Goal: Information Seeking & Learning: Learn about a topic

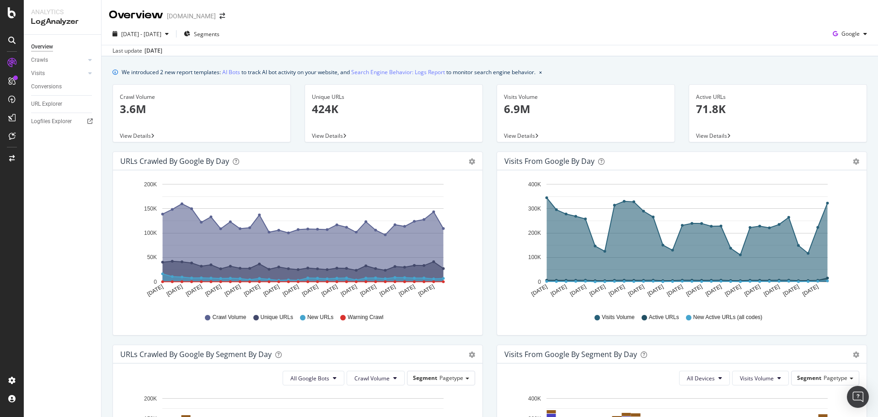
click at [86, 62] on div "Crawls" at bounding box center [66, 59] width 70 height 13
click at [89, 60] on icon at bounding box center [90, 59] width 4 height 5
click at [59, 93] on div "Segments Distribution" at bounding box center [60, 91] width 51 height 19
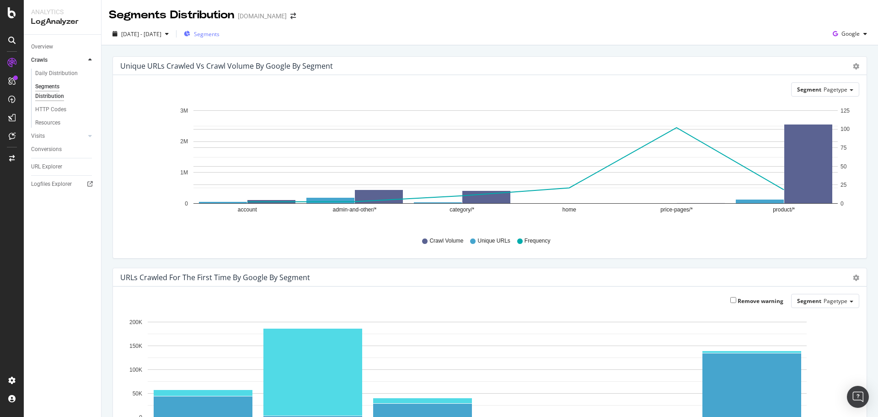
click at [219, 33] on span "Segments" at bounding box center [207, 34] width 26 height 8
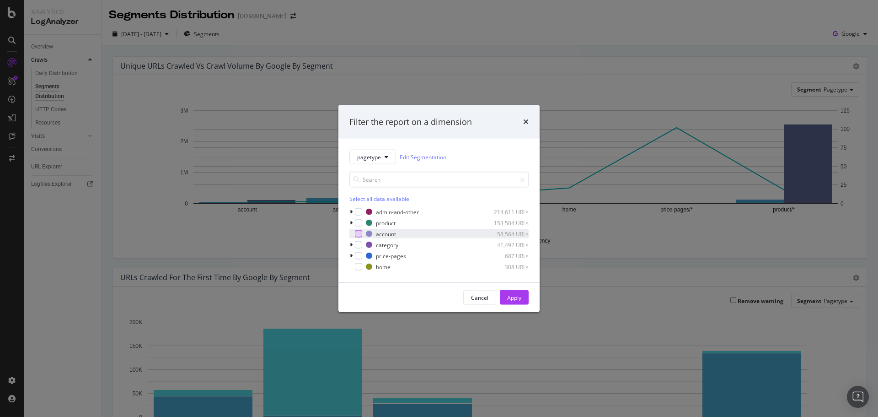
click at [358, 234] on div "modal" at bounding box center [358, 233] width 7 height 7
click at [515, 299] on div "Apply" at bounding box center [514, 297] width 14 height 8
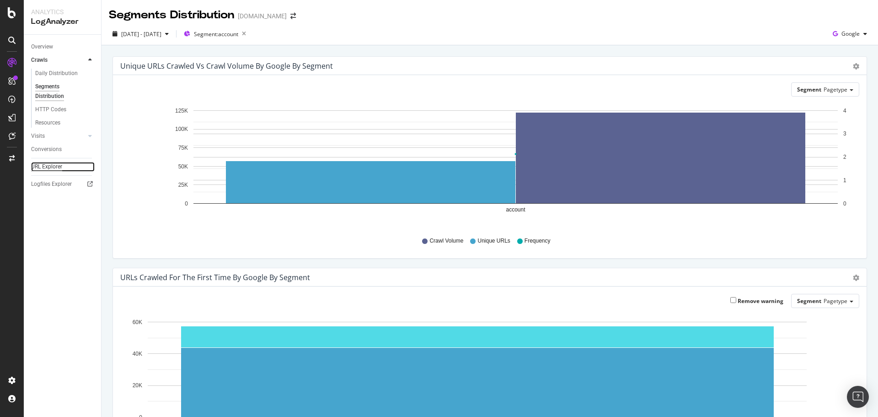
click at [51, 167] on div "URL Explorer" at bounding box center [46, 167] width 31 height 10
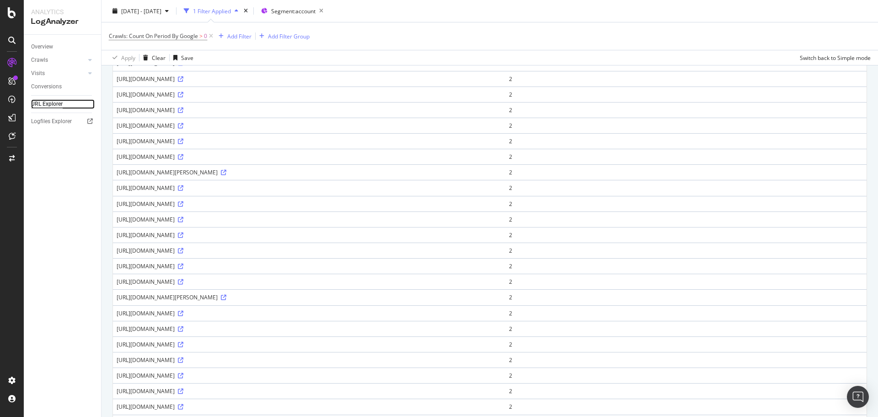
scroll to position [576, 0]
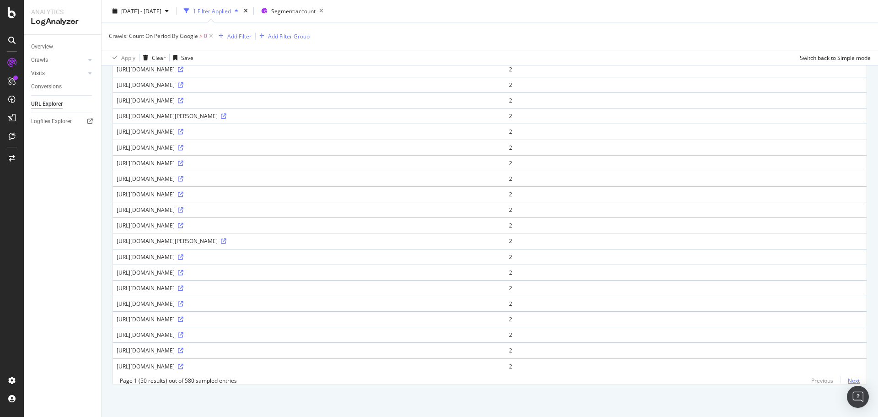
click at [850, 382] on link "Next" at bounding box center [849, 380] width 19 height 13
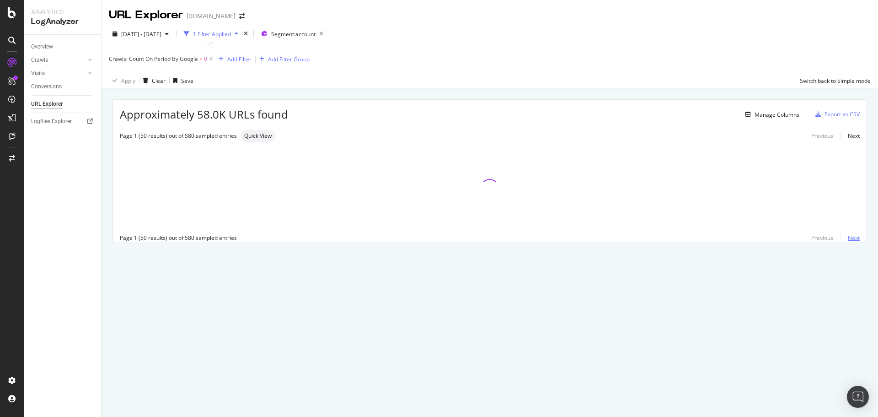
scroll to position [0, 0]
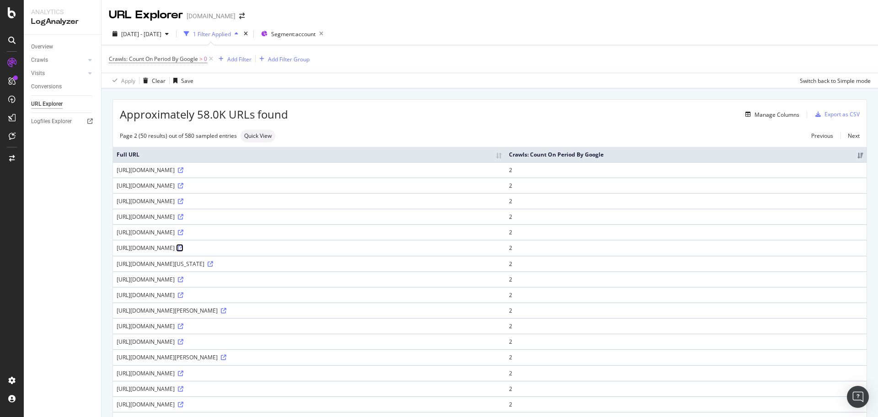
click at [183, 247] on icon at bounding box center [180, 247] width 5 height 5
click at [279, 31] on span "Segment: account" at bounding box center [263, 34] width 44 height 8
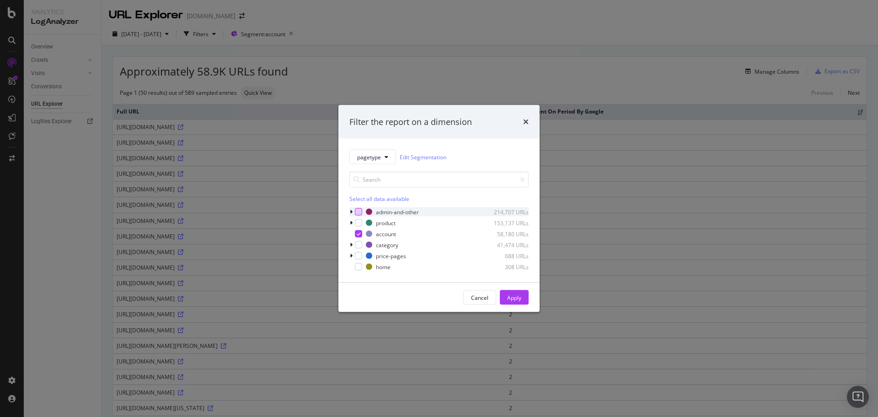
click at [362, 210] on div "modal" at bounding box center [358, 211] width 7 height 7
click at [359, 235] on icon "modal" at bounding box center [359, 233] width 4 height 5
click at [352, 213] on icon "modal" at bounding box center [351, 211] width 3 height 5
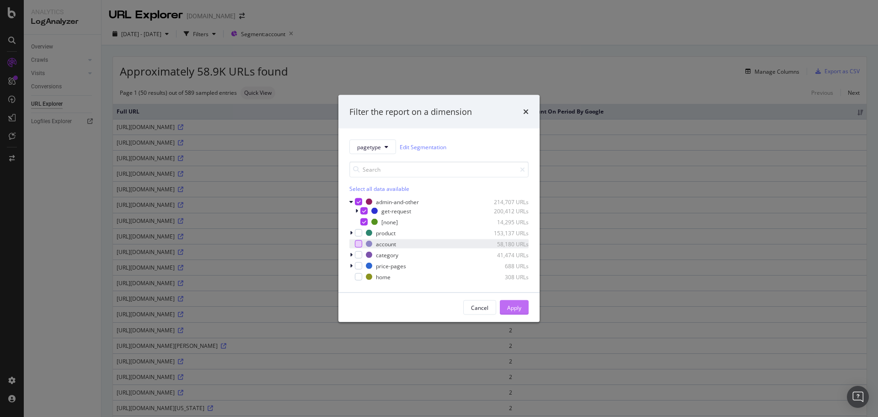
click at [510, 311] on div "Apply" at bounding box center [514, 307] width 14 height 14
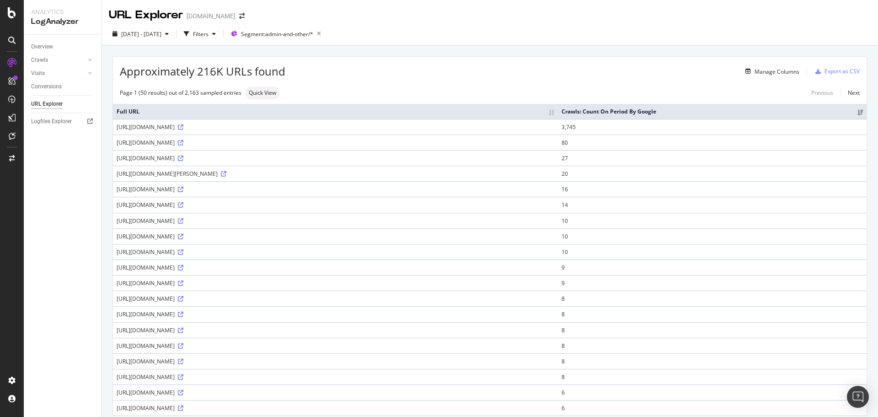
click at [326, 146] on div "https://www.apmex.com/education/investing/what-are-secondary-market-metals" at bounding box center [336, 143] width 438 height 8
click at [183, 145] on icon at bounding box center [180, 142] width 5 height 5
click at [93, 58] on div at bounding box center [90, 59] width 9 height 9
click at [57, 274] on div "Overview Crawls Daily Distribution Segments Distribution HTTP Codes Resources V…" at bounding box center [62, 226] width 77 height 382
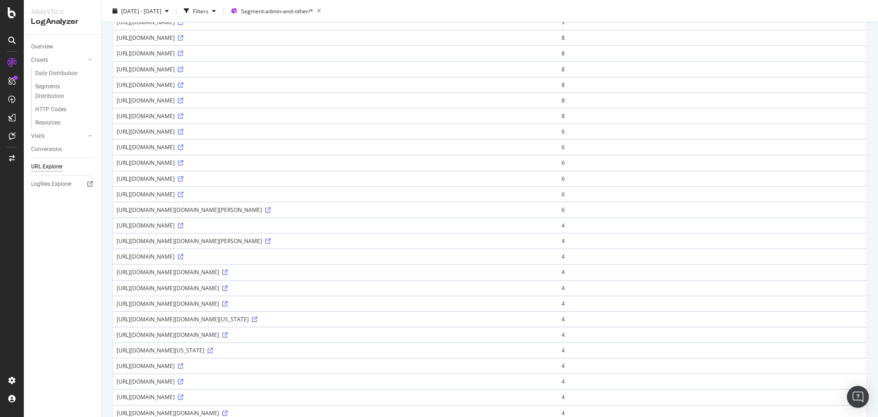
scroll to position [274, 0]
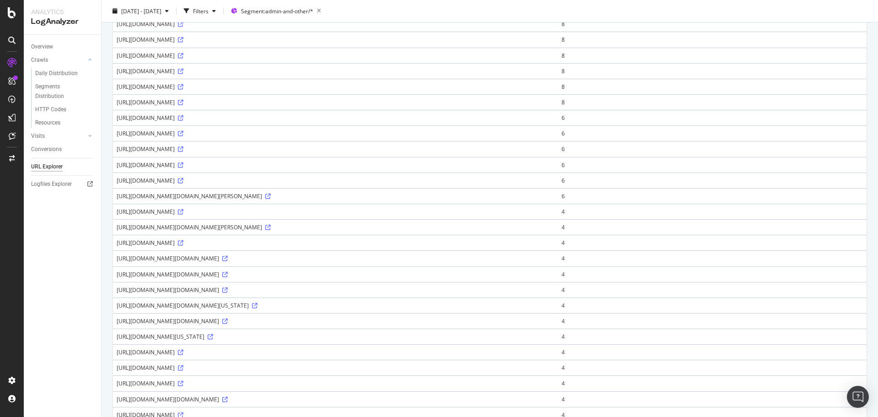
click at [55, 275] on div "Overview Crawls Daily Distribution Segments Distribution HTTP Codes Resources V…" at bounding box center [62, 226] width 77 height 382
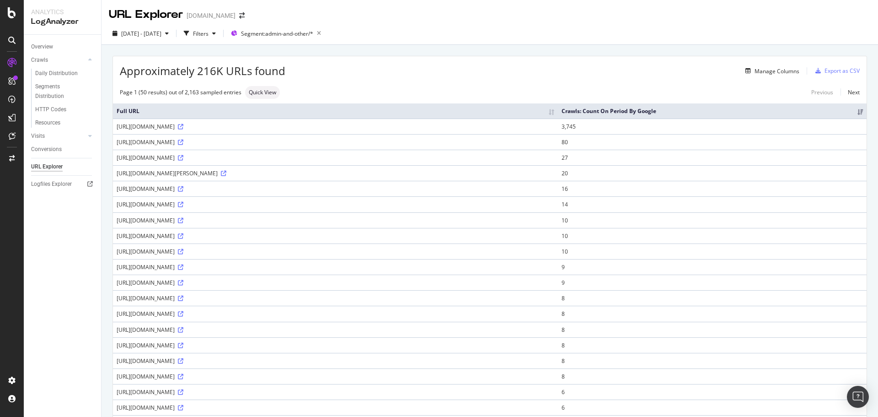
scroll to position [0, 0]
click at [508, 20] on div "URL Explorer APMEX.com" at bounding box center [490, 11] width 776 height 23
click at [64, 239] on div "Overview Crawls Daily Distribution Segments Distribution HTTP Codes Resources V…" at bounding box center [62, 226] width 77 height 382
click at [88, 230] on div "Overview Crawls Daily Distribution Segments Distribution HTTP Codes Resources V…" at bounding box center [62, 226] width 77 height 382
